Goal: Task Accomplishment & Management: Use online tool/utility

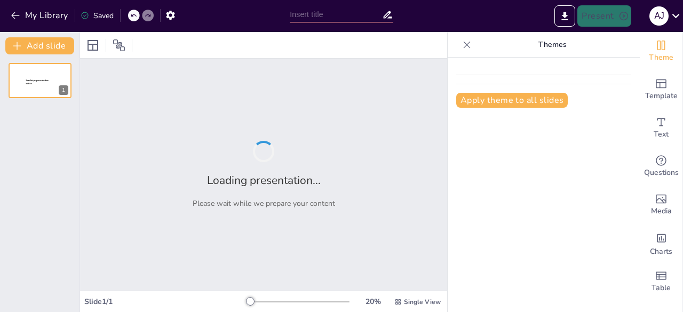
type input "New Sendsteps"
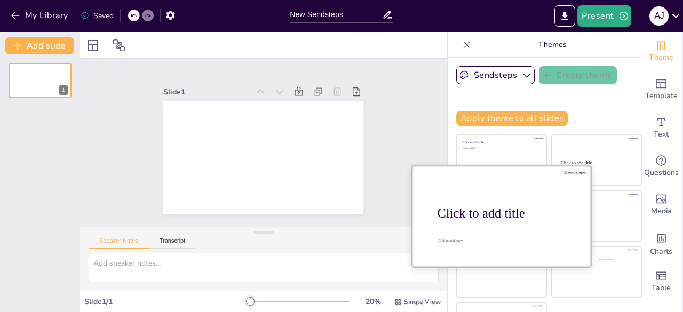
scroll to position [38, 0]
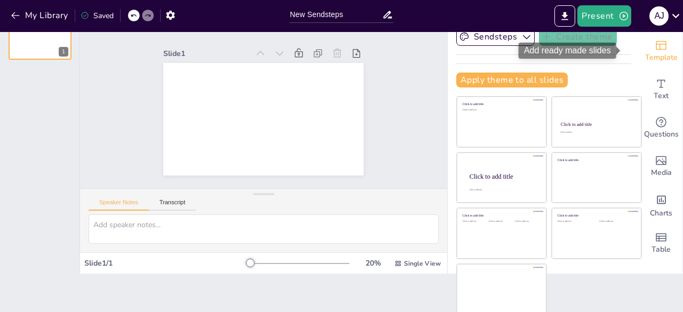
click at [649, 55] on span "Template" at bounding box center [661, 58] width 33 height 12
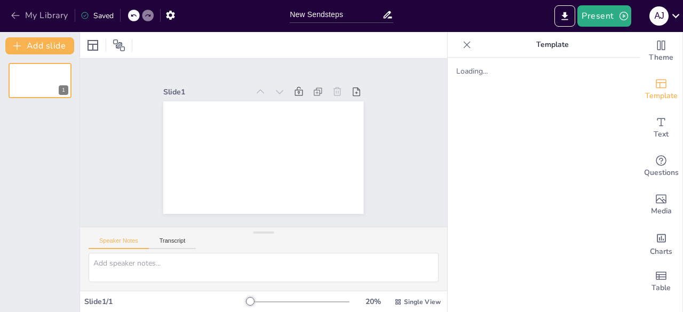
click at [12, 13] on icon "button" at bounding box center [15, 15] width 11 height 11
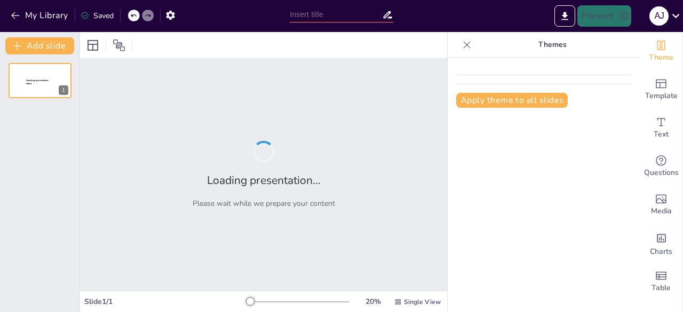
type input "El proceso administrativo"
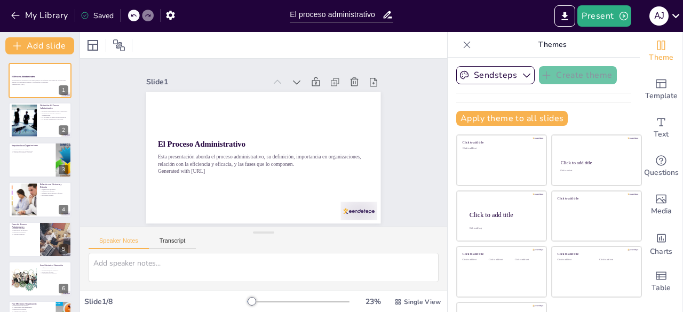
scroll to position [2, 0]
click at [50, 140] on div "El Proceso Administrativo Esta presentación aborda el proceso administrativo, s…" at bounding box center [40, 219] width 80 height 313
click at [43, 125] on div at bounding box center [40, 120] width 64 height 36
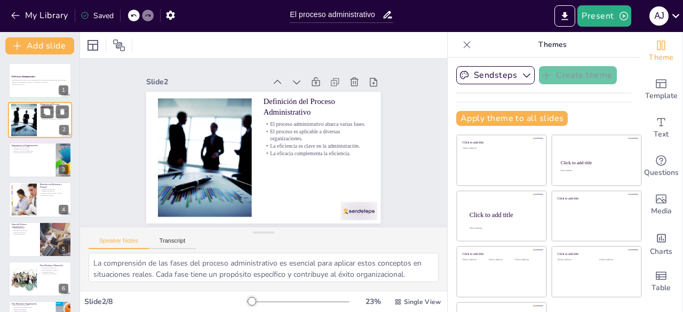
scroll to position [0, 0]
click at [44, 155] on icon at bounding box center [46, 151] width 7 height 7
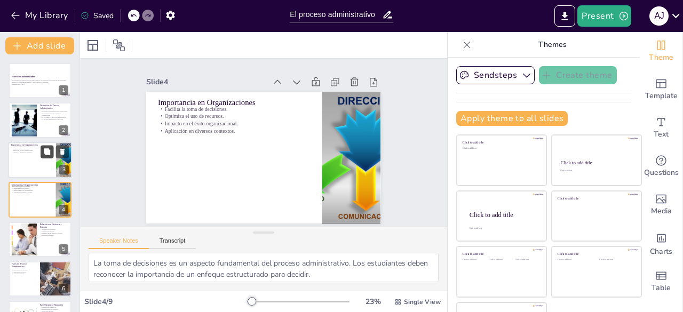
scroll to position [2, 0]
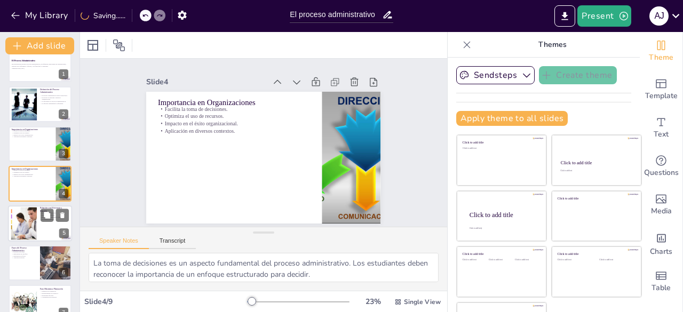
click at [37, 216] on div at bounding box center [40, 223] width 64 height 36
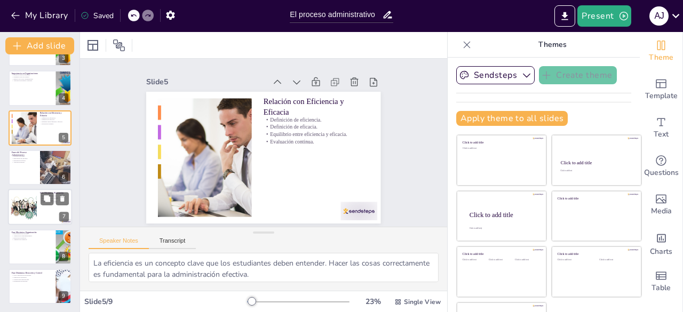
click at [41, 206] on div at bounding box center [40, 207] width 64 height 36
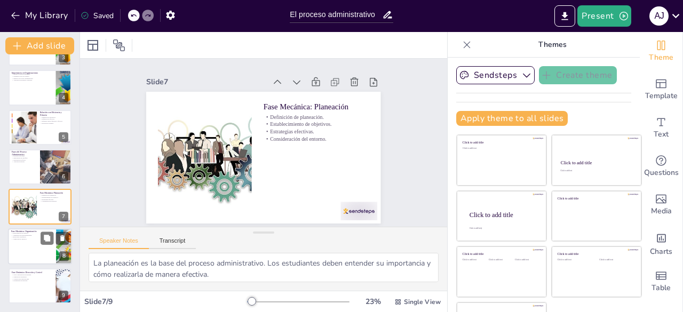
click at [39, 244] on div at bounding box center [40, 246] width 64 height 36
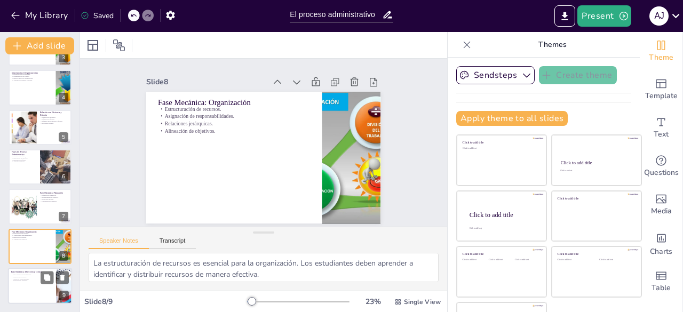
click at [38, 289] on div at bounding box center [40, 286] width 64 height 36
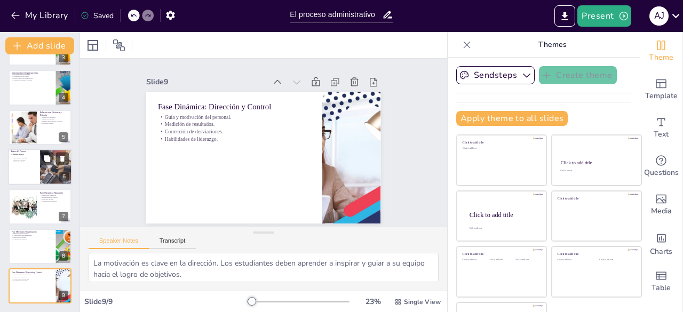
scroll to position [0, 0]
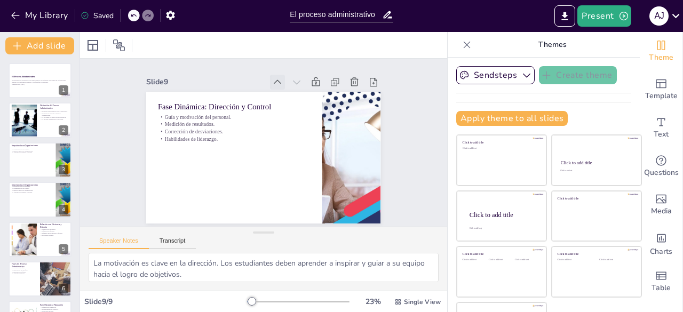
click at [278, 82] on icon at bounding box center [284, 84] width 12 height 12
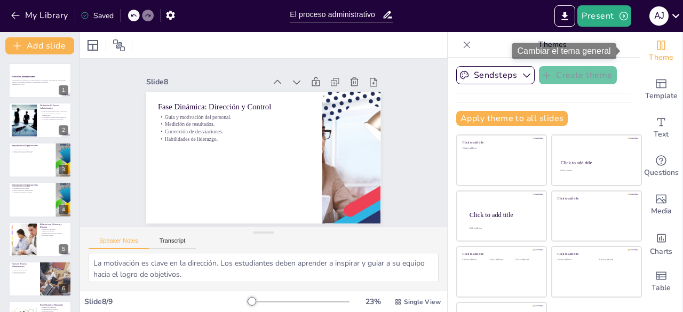
click at [655, 51] on icon "Change the overall theme" at bounding box center [661, 45] width 13 height 13
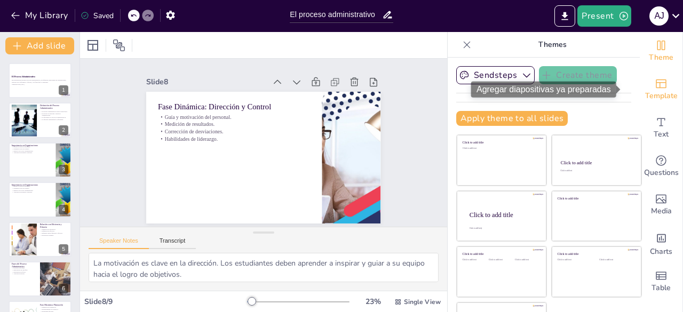
click at [651, 98] on span "Template" at bounding box center [661, 96] width 33 height 12
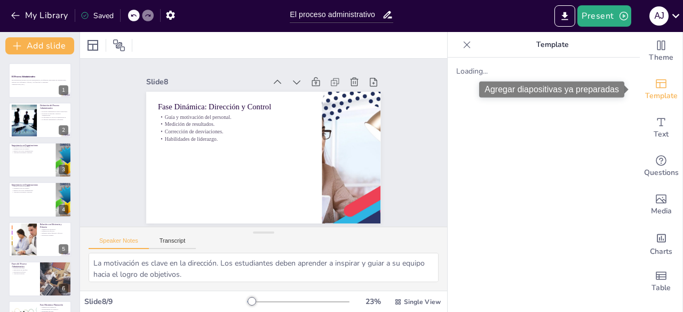
click at [651, 98] on span "Template" at bounding box center [661, 96] width 33 height 12
click at [645, 93] on span "Template" at bounding box center [661, 96] width 33 height 12
click at [663, 97] on span "Template" at bounding box center [661, 96] width 33 height 12
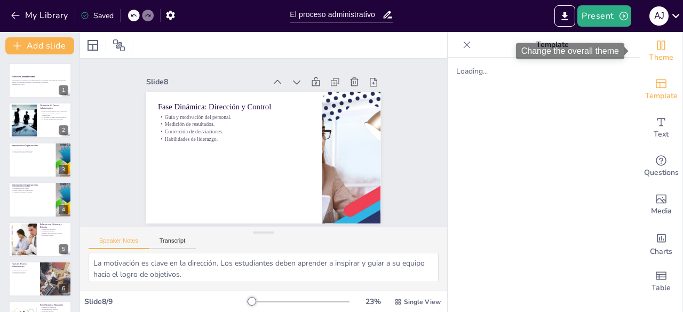
drag, startPoint x: 663, startPoint y: 97, endPoint x: 663, endPoint y: 52, distance: 45.4
click at [663, 52] on div "Theme Template Text Questions Media Charts Table" at bounding box center [661, 166] width 43 height 269
click at [663, 52] on span "Theme" at bounding box center [661, 58] width 25 height 12
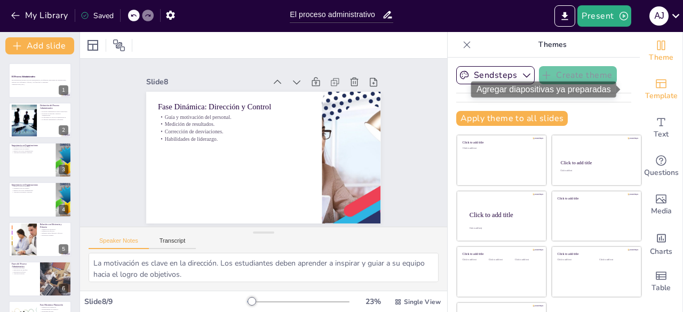
click at [654, 93] on span "Template" at bounding box center [661, 96] width 33 height 12
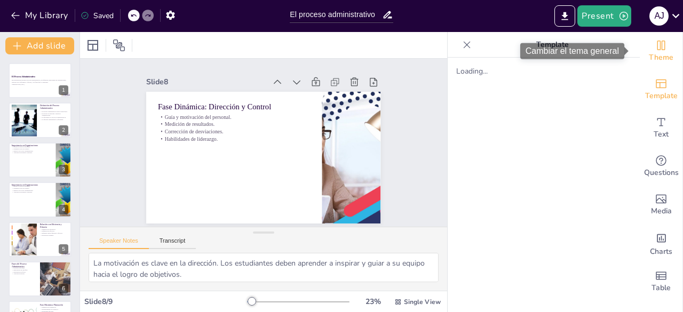
click at [655, 41] on icon "Change the overall theme" at bounding box center [661, 45] width 13 height 13
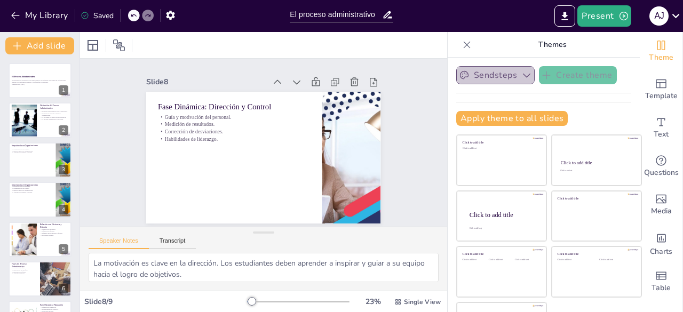
click at [521, 74] on icon "button" at bounding box center [526, 75] width 11 height 11
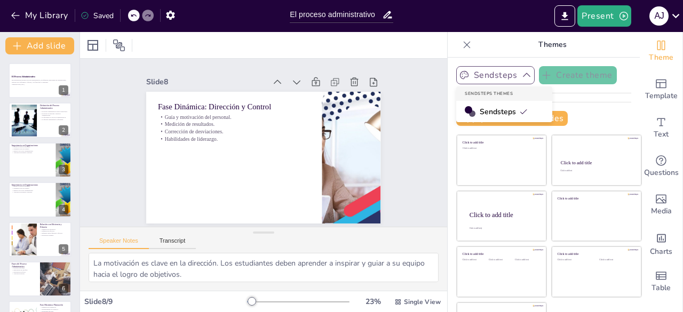
click at [494, 115] on span "Sendsteps" at bounding box center [504, 112] width 48 height 10
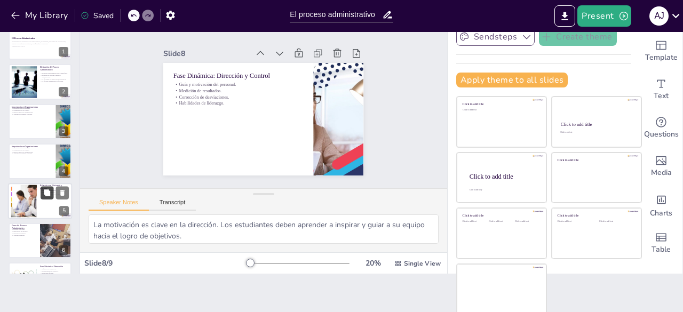
scroll to position [112, 0]
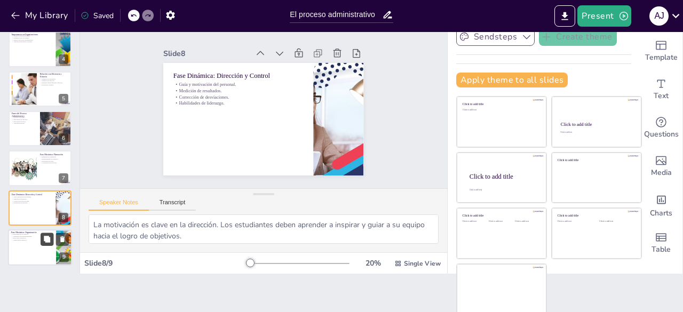
click at [44, 236] on icon at bounding box center [47, 239] width 6 height 6
type textarea "La estructuración de recursos es esencial para la organización. Los estudiantes…"
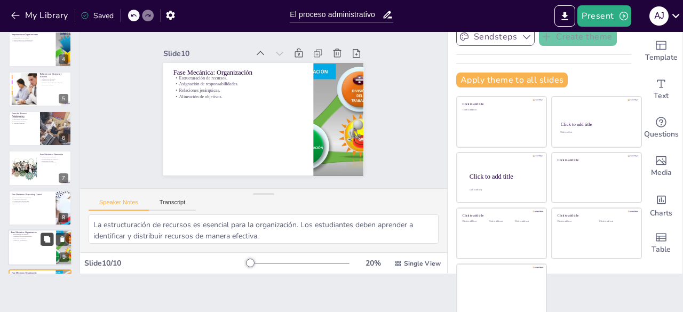
scroll to position [152, 0]
